Goal: Ask a question: Seek information or help from site administrators or community

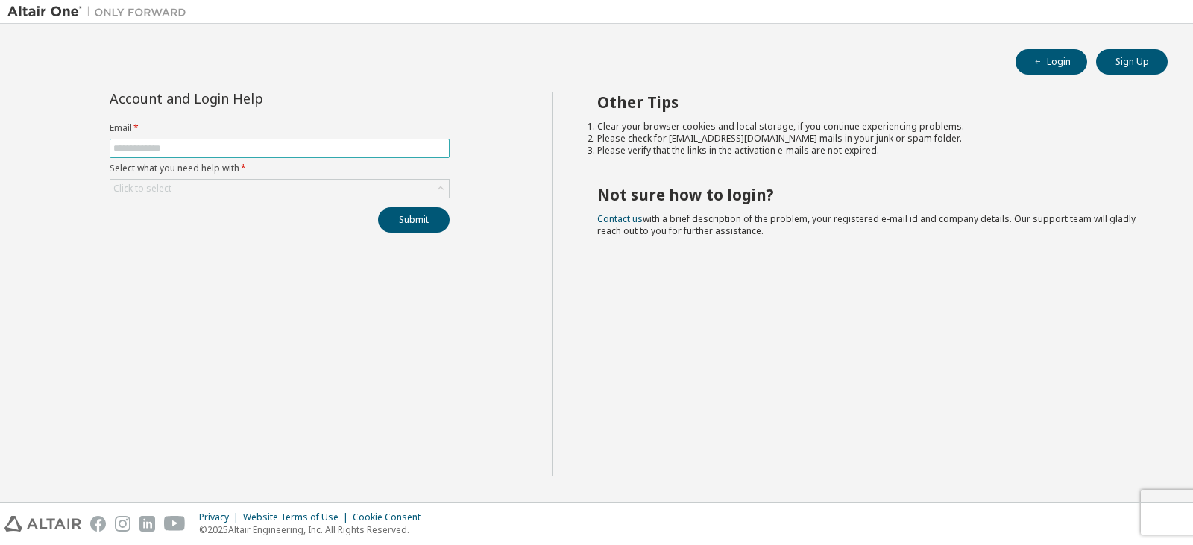
click at [308, 150] on input "text" at bounding box center [279, 148] width 332 height 12
type input "**********"
click at [314, 183] on div "Click to select" at bounding box center [279, 189] width 338 height 18
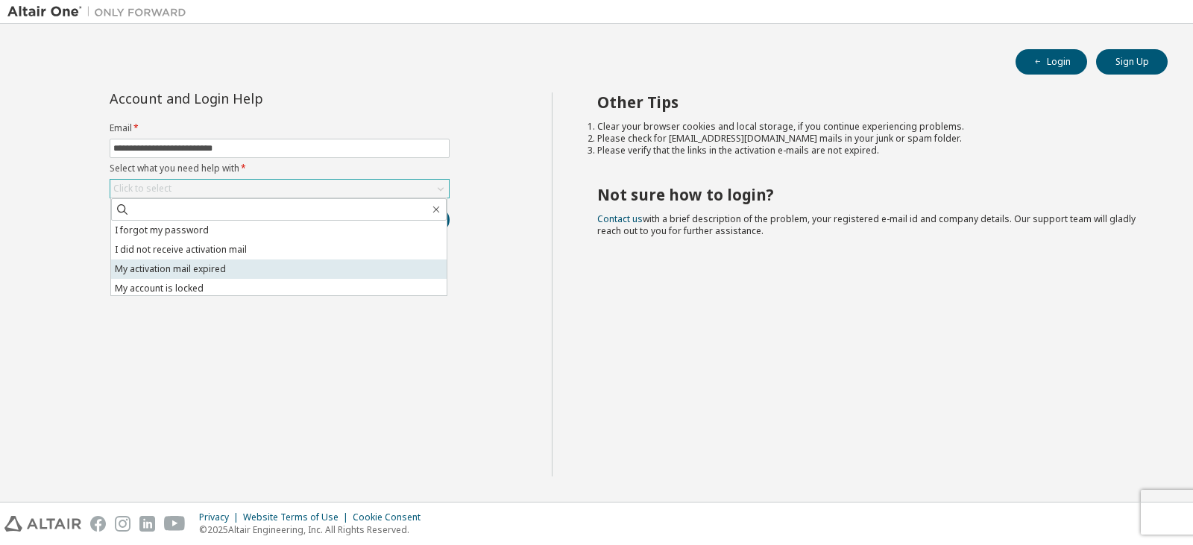
scroll to position [42, 0]
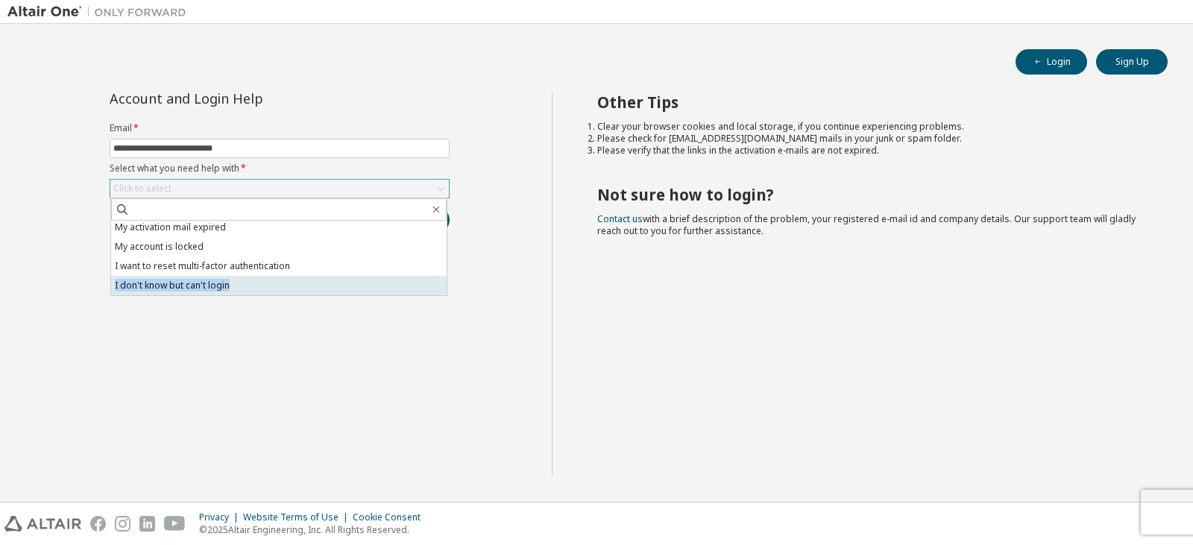
drag, startPoint x: 324, startPoint y: 260, endPoint x: 322, endPoint y: 287, distance: 26.9
click at [322, 287] on ul "I forgot my password I did not receive activation mail My activation mail expir…" at bounding box center [278, 258] width 335 height 75
click at [312, 282] on li "I don't know but can't login" at bounding box center [278, 285] width 335 height 19
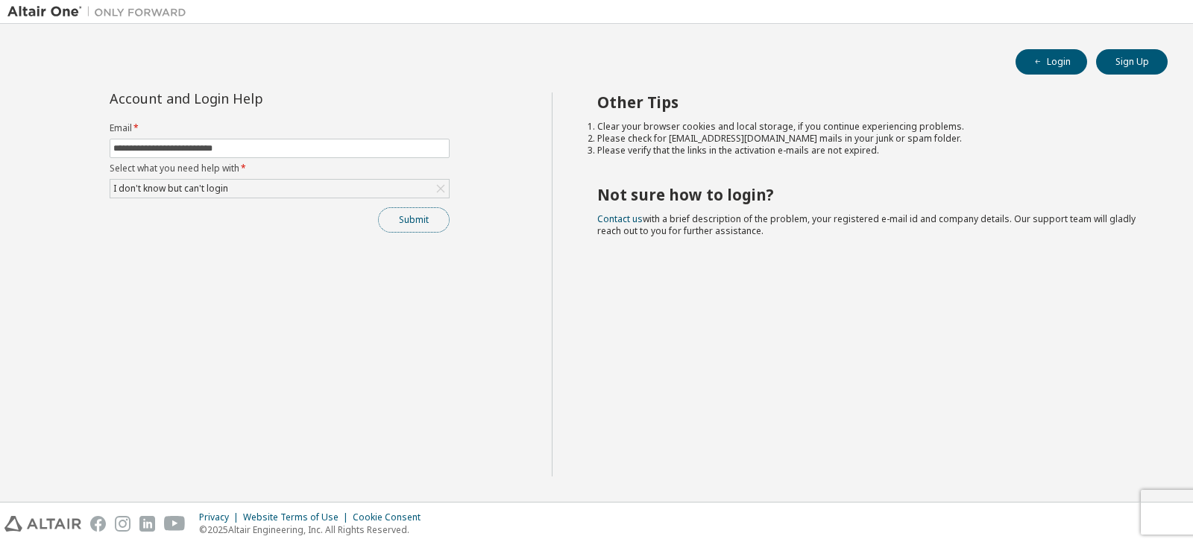
click at [406, 230] on button "Submit" at bounding box center [414, 219] width 72 height 25
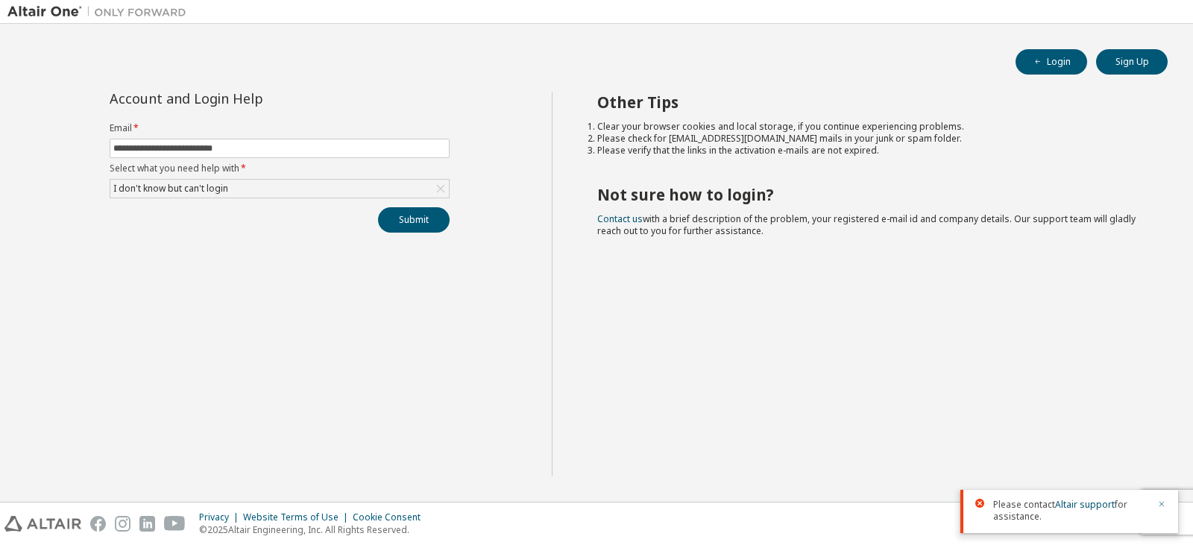
click at [1162, 504] on icon "button" at bounding box center [1161, 503] width 9 height 9
click at [425, 185] on div "I don't know but can't login" at bounding box center [279, 189] width 338 height 18
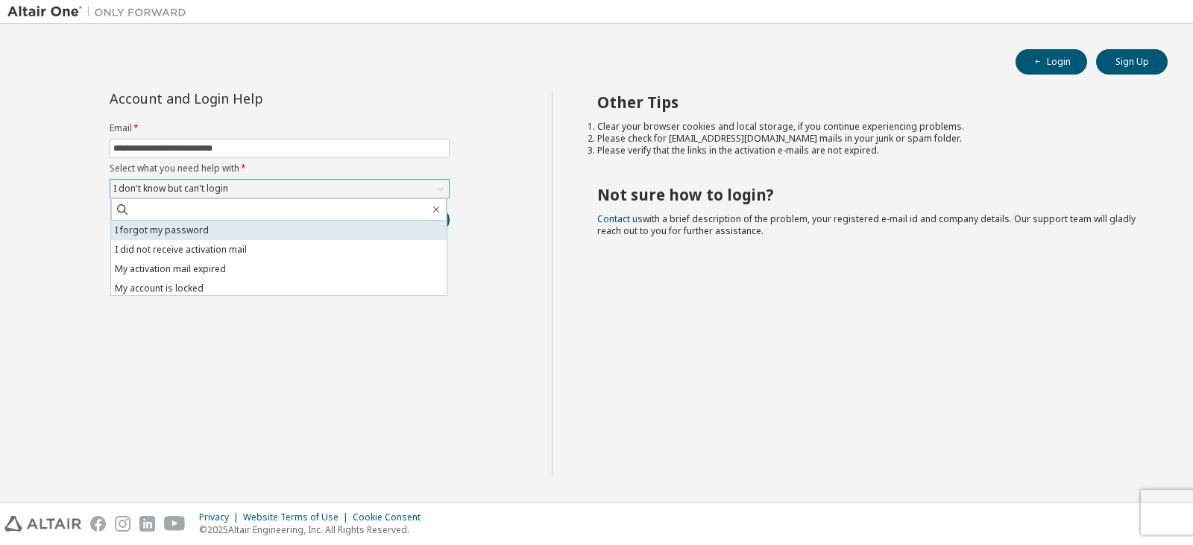
click at [325, 237] on li "I forgot my password" at bounding box center [278, 230] width 335 height 19
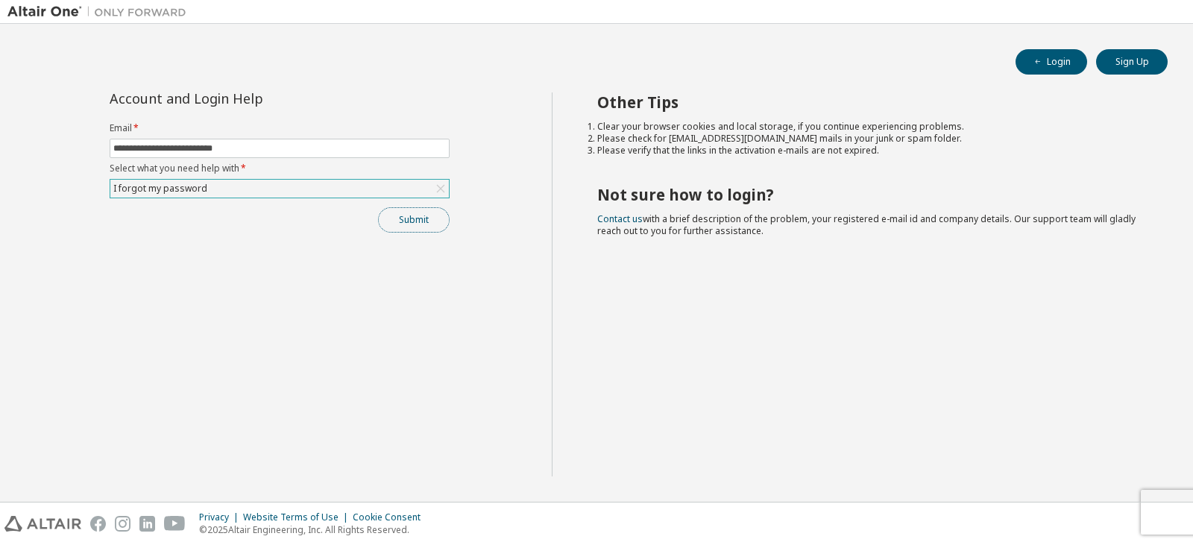
click at [419, 227] on button "Submit" at bounding box center [414, 219] width 72 height 25
